Goal: Information Seeking & Learning: Learn about a topic

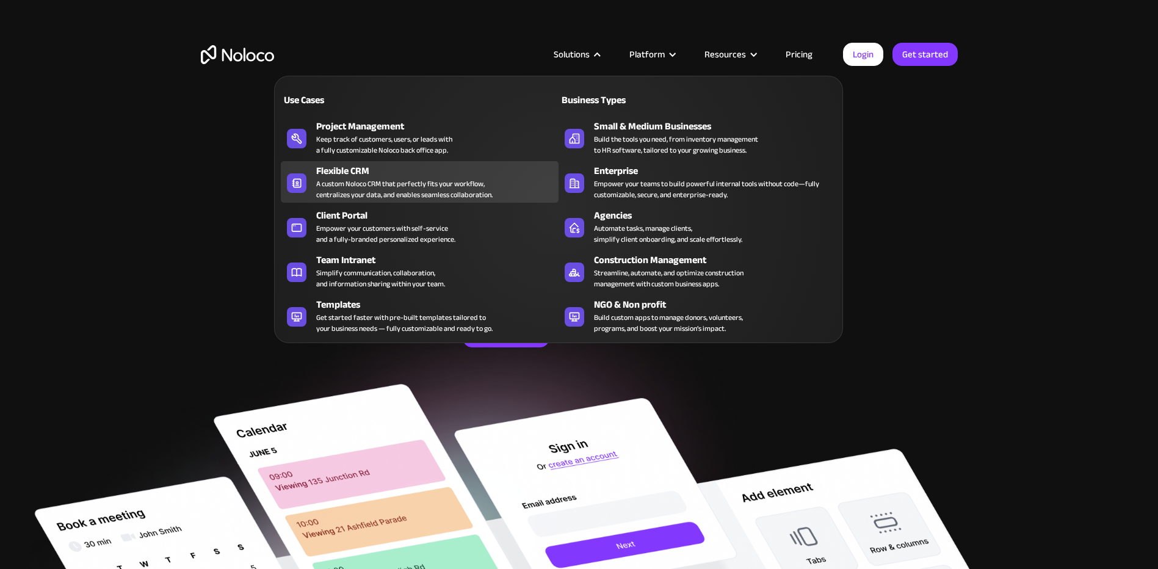
click at [390, 184] on div "A custom Noloco CRM that perfectly fits your workflow, centralizes your data, a…" at bounding box center [404, 189] width 176 height 22
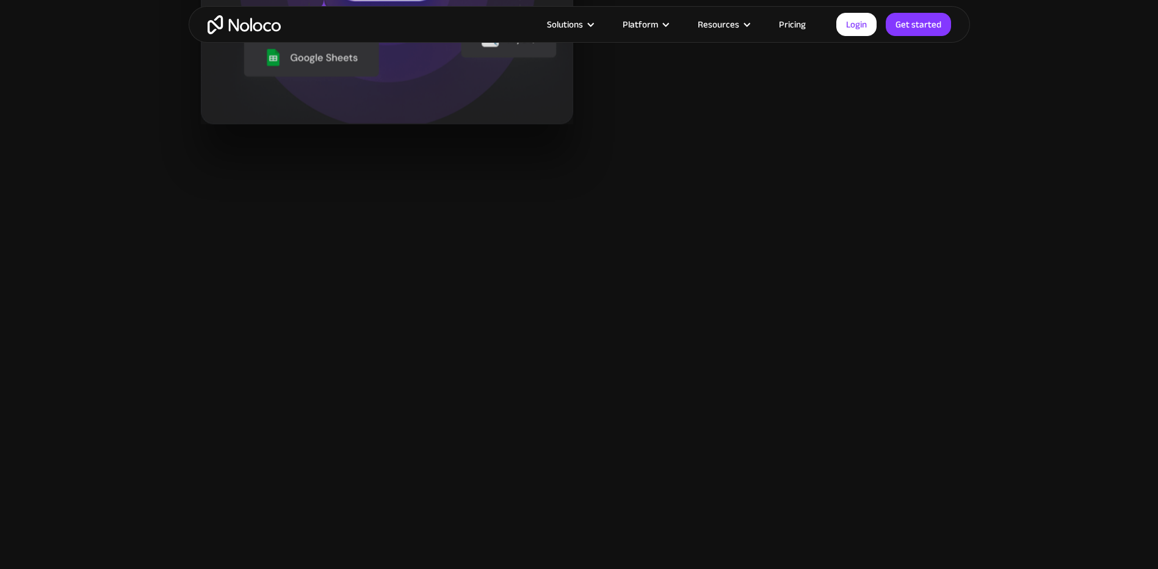
scroll to position [1648, 0]
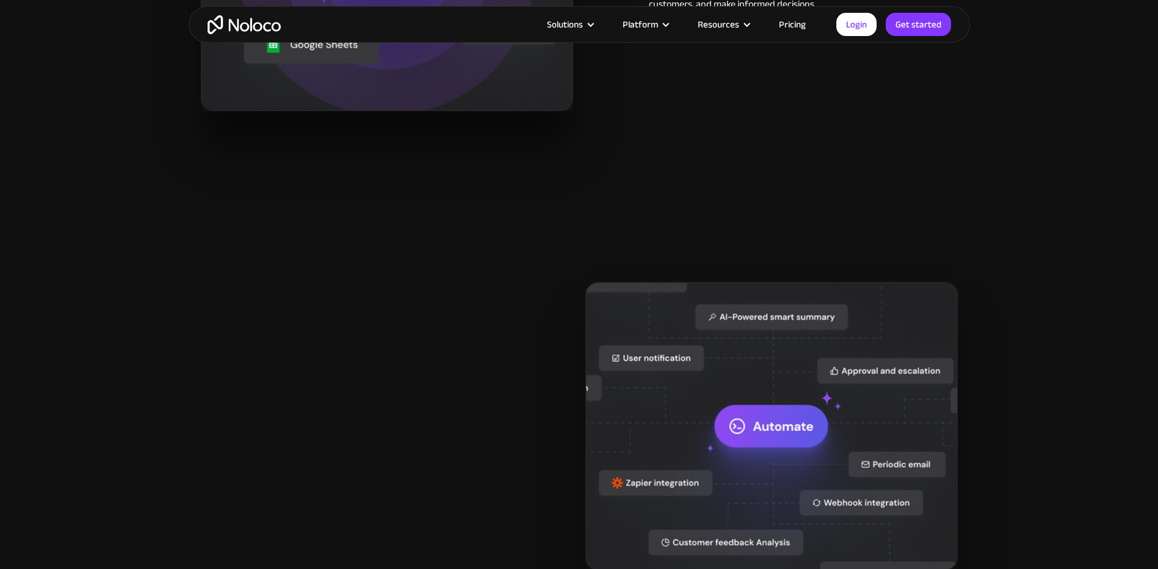
click at [786, 24] on link "Pricing" at bounding box center [792, 24] width 57 height 16
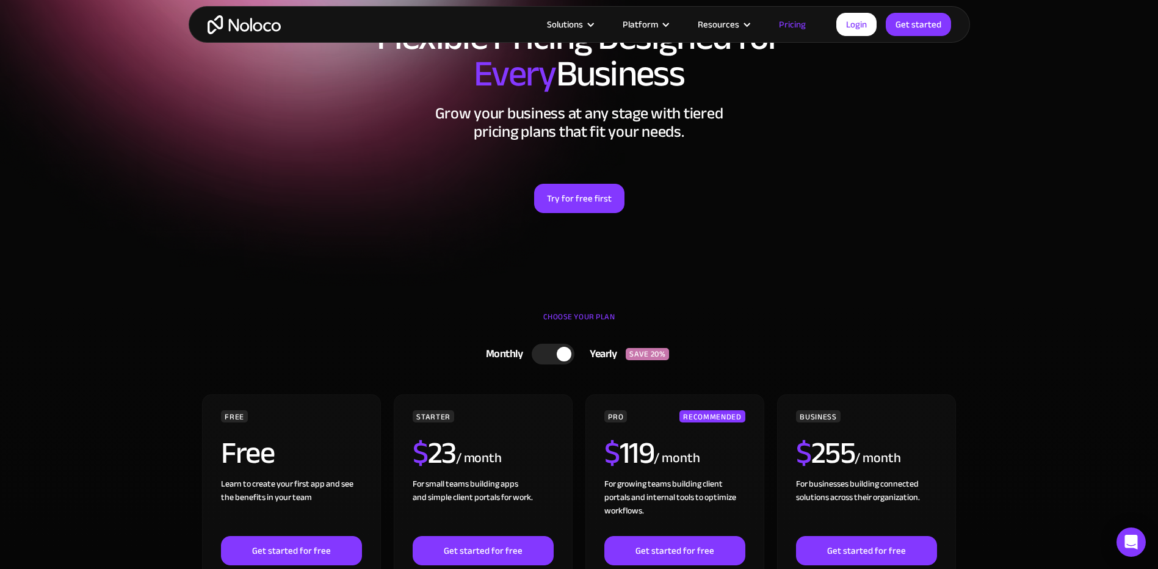
scroll to position [305, 0]
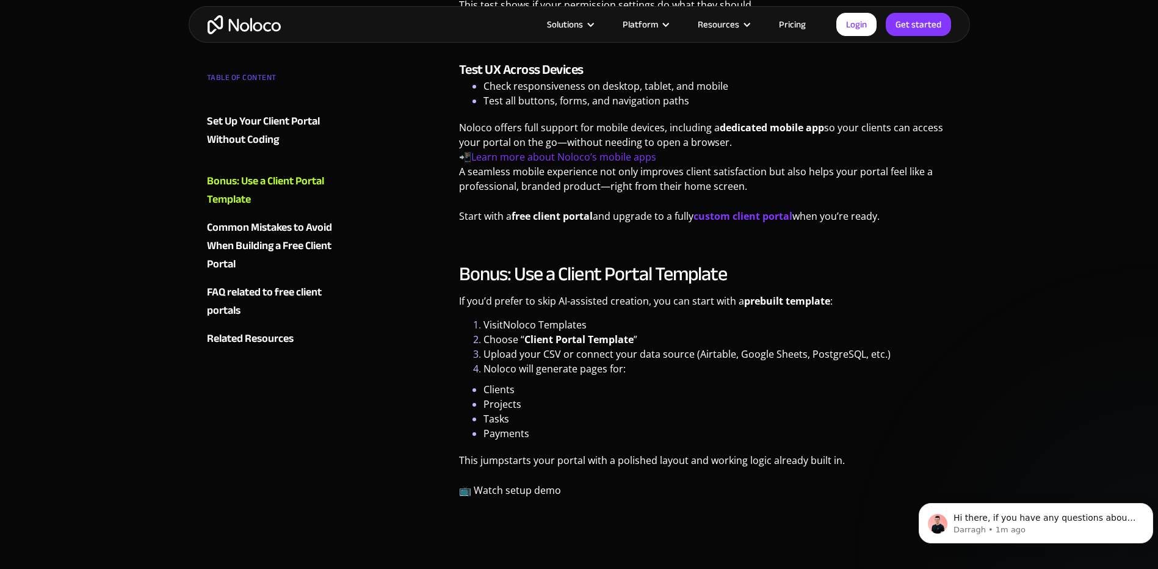
scroll to position [3175, 0]
